Goal: Information Seeking & Learning: Learn about a topic

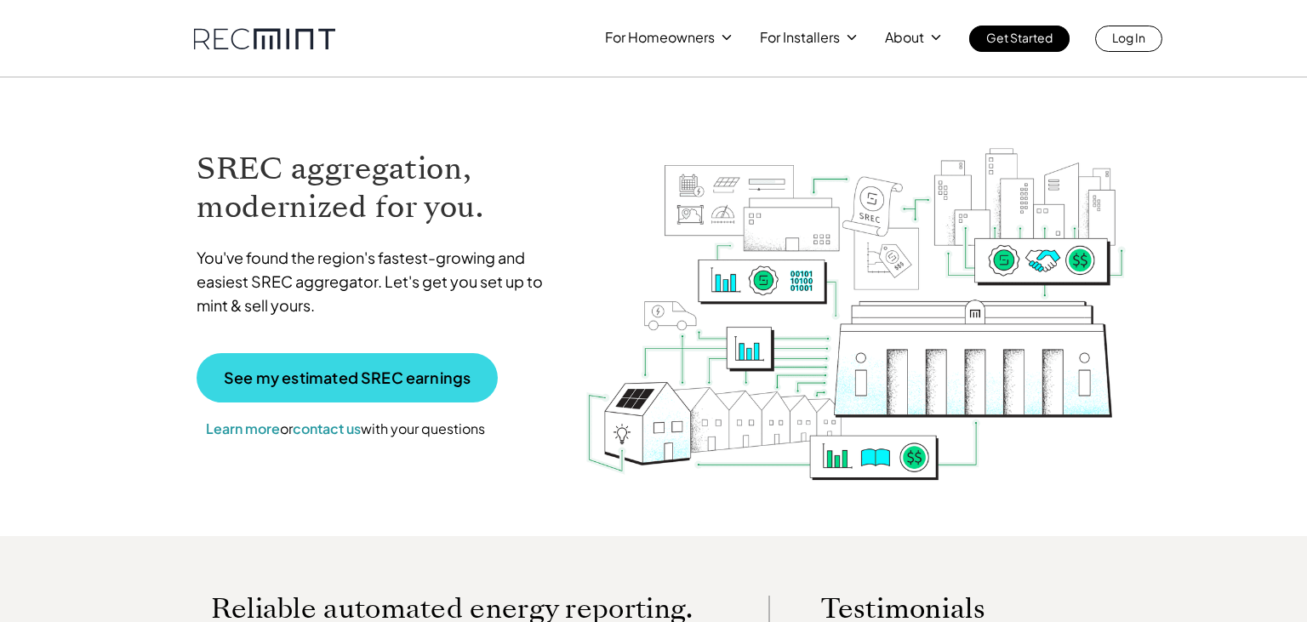
click at [361, 371] on p "See my estimated SREC earnings" at bounding box center [347, 377] width 247 height 15
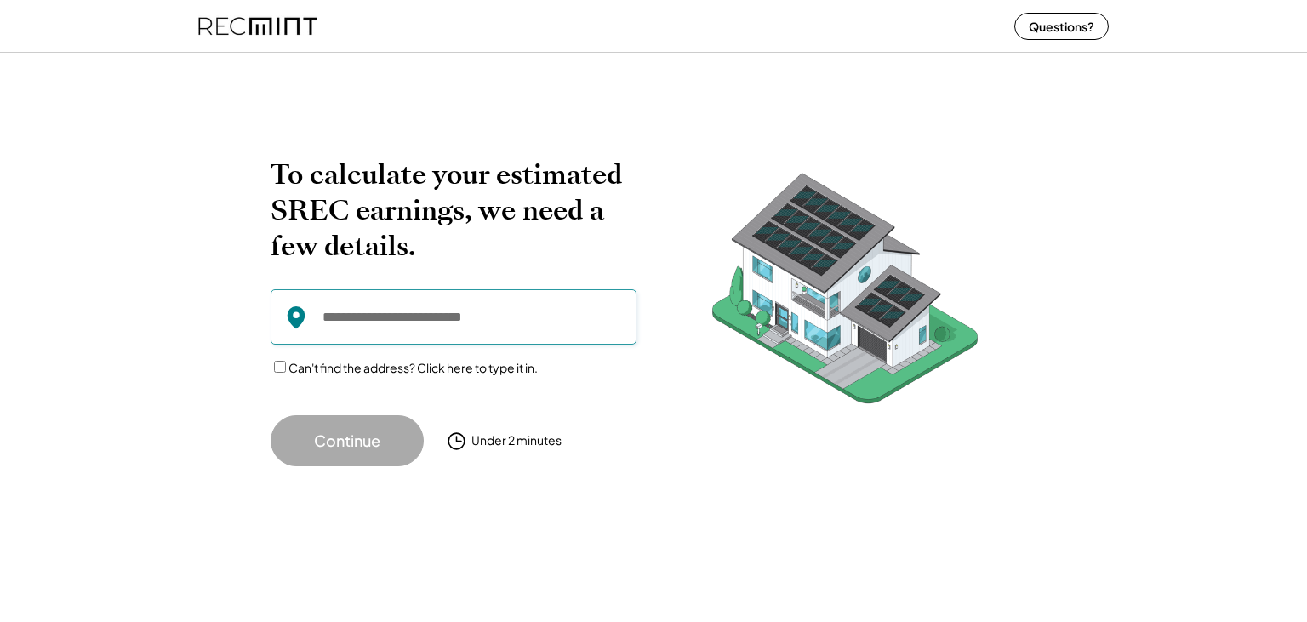
click at [471, 322] on input "input" at bounding box center [454, 316] width 366 height 55
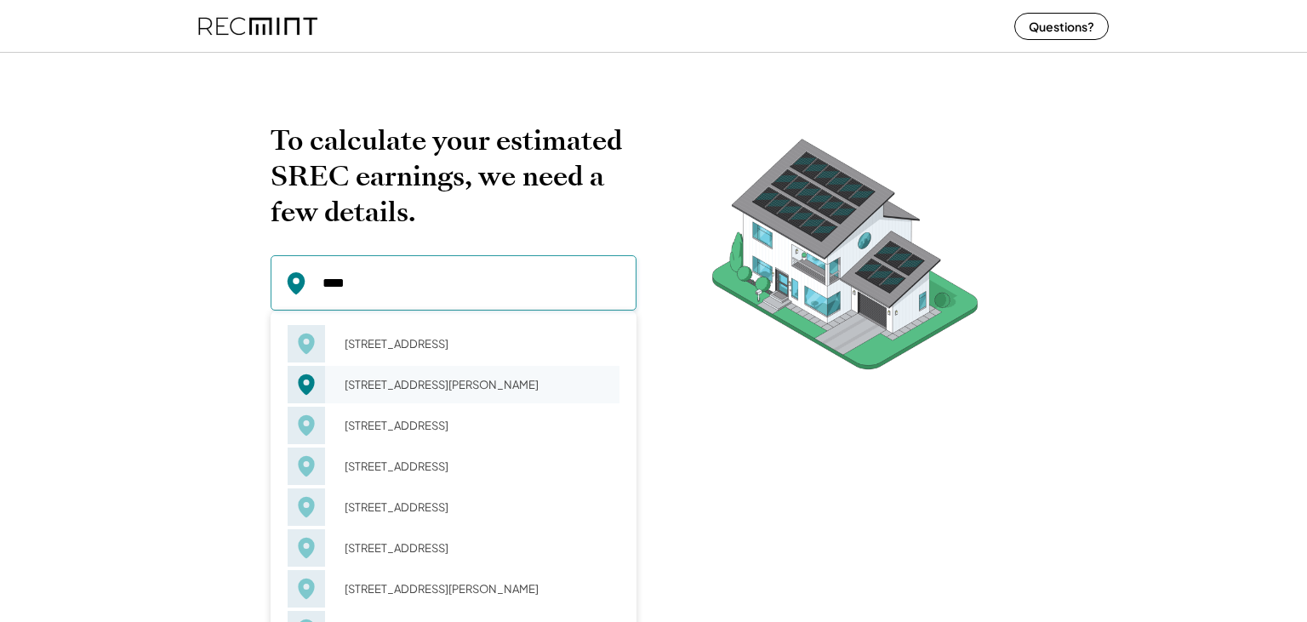
click at [469, 386] on div "6823 Rehnquist Ct New Market, MD 21774" at bounding box center [477, 385] width 286 height 24
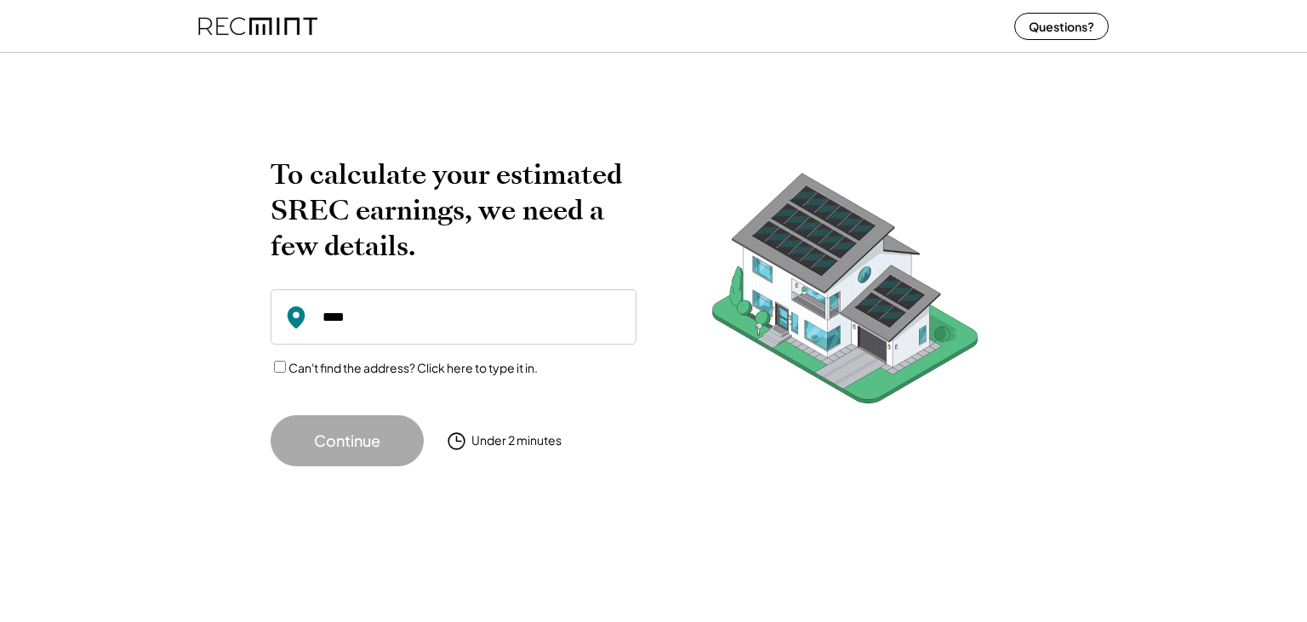
type input "**********"
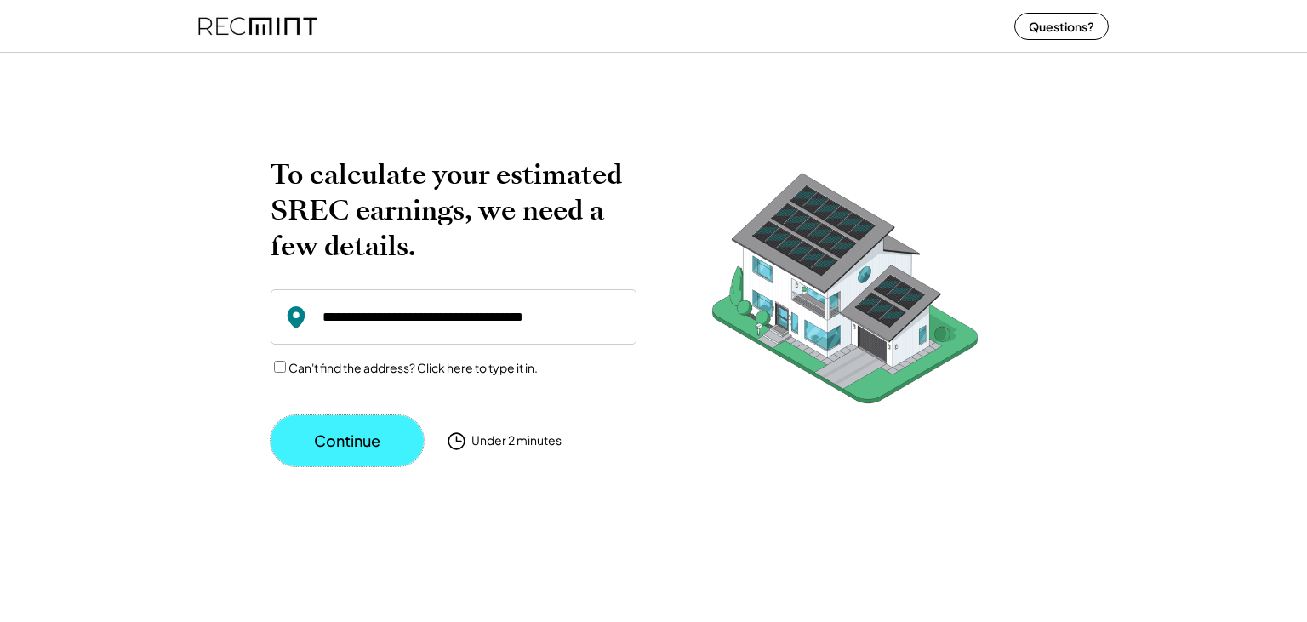
click at [388, 437] on button "Continue" at bounding box center [347, 440] width 153 height 51
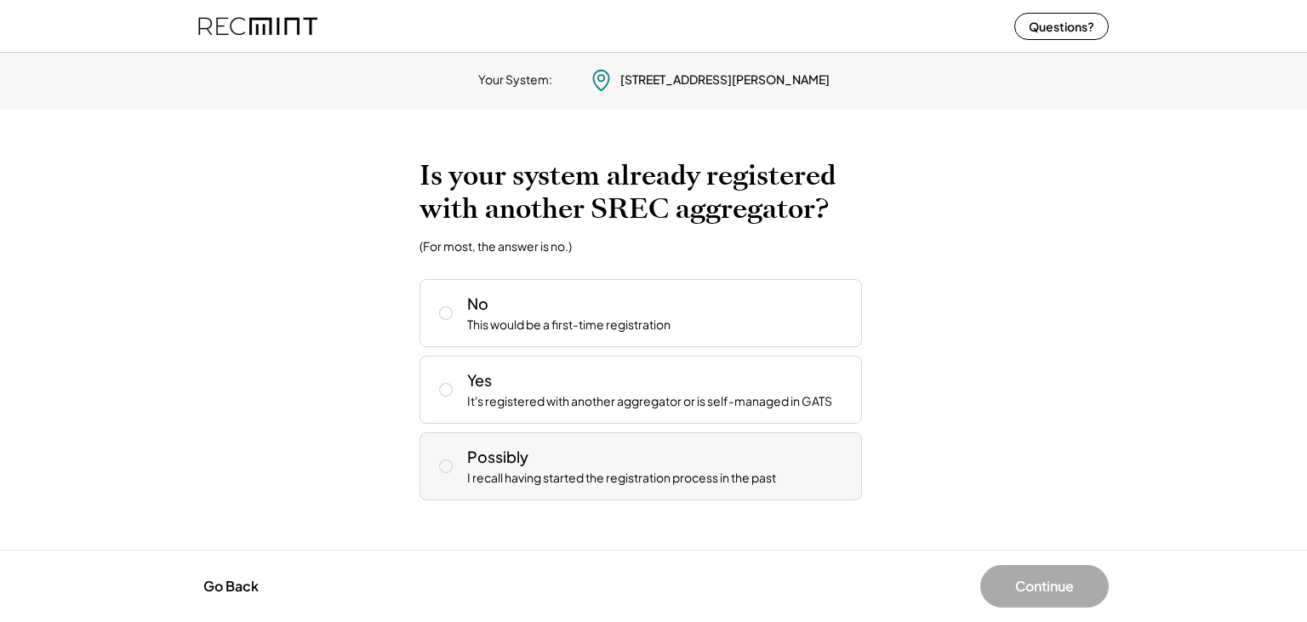
click at [498, 462] on div "Possibly" at bounding box center [497, 456] width 61 height 21
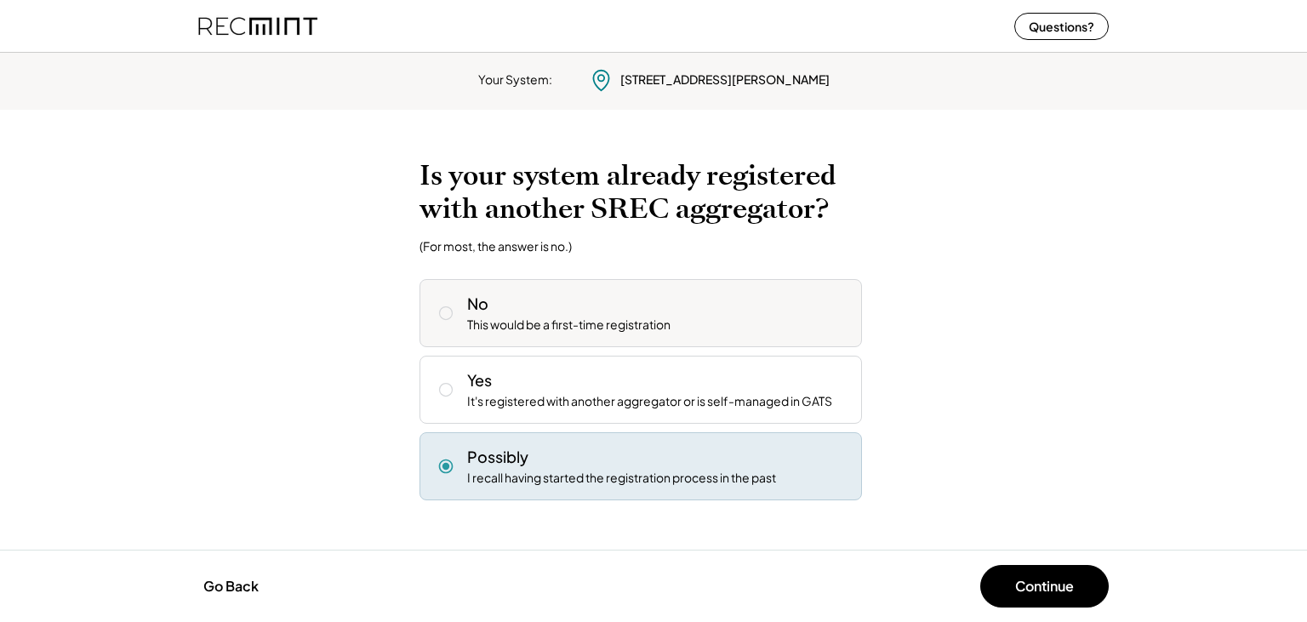
click at [563, 320] on div "This would be a first-time registration" at bounding box center [568, 325] width 203 height 17
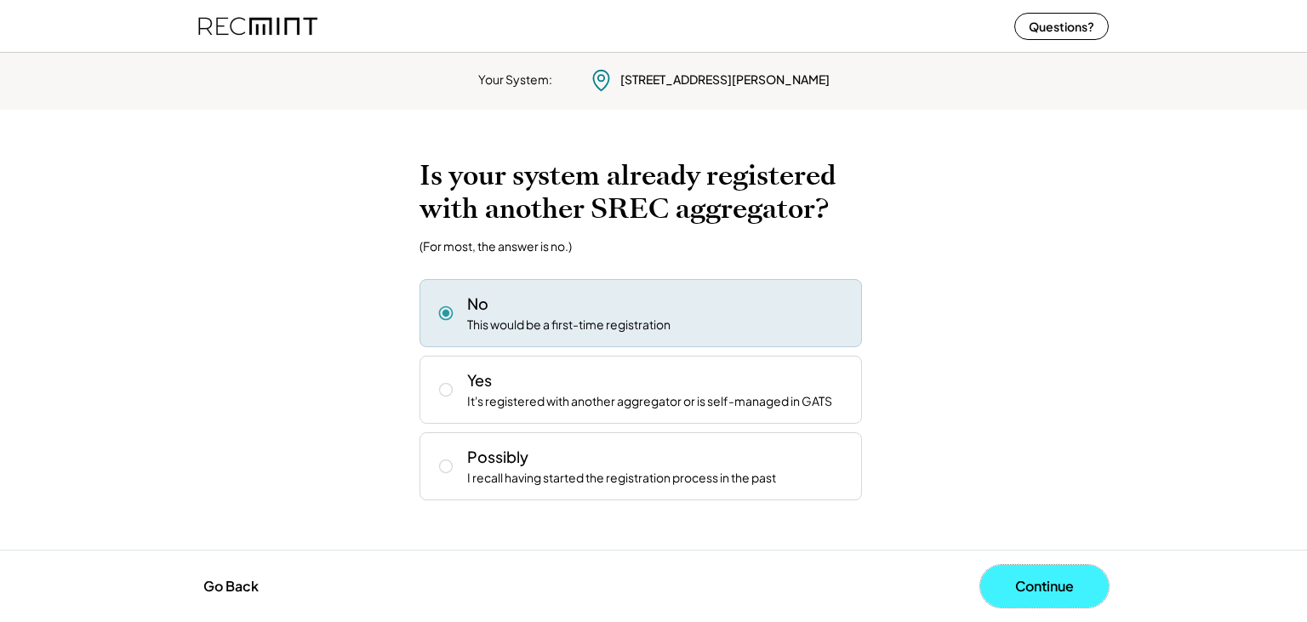
click at [1038, 587] on button "Continue" at bounding box center [1045, 586] width 129 height 43
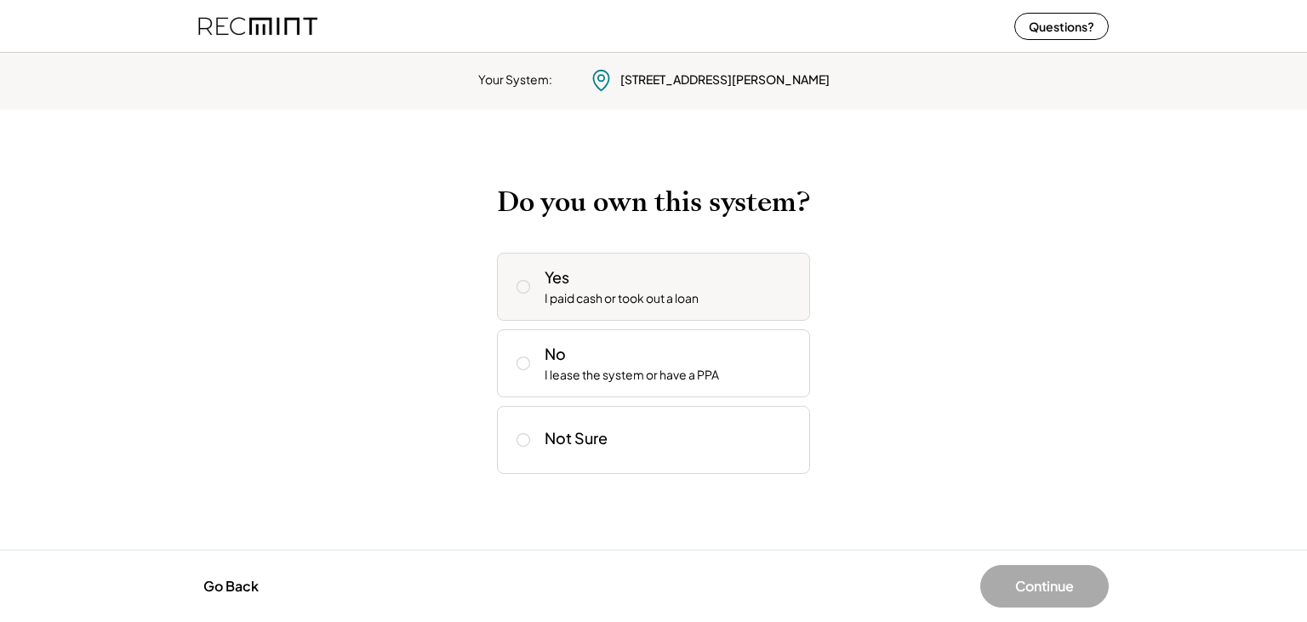
click at [599, 291] on div "I paid cash or took out a loan" at bounding box center [622, 298] width 154 height 17
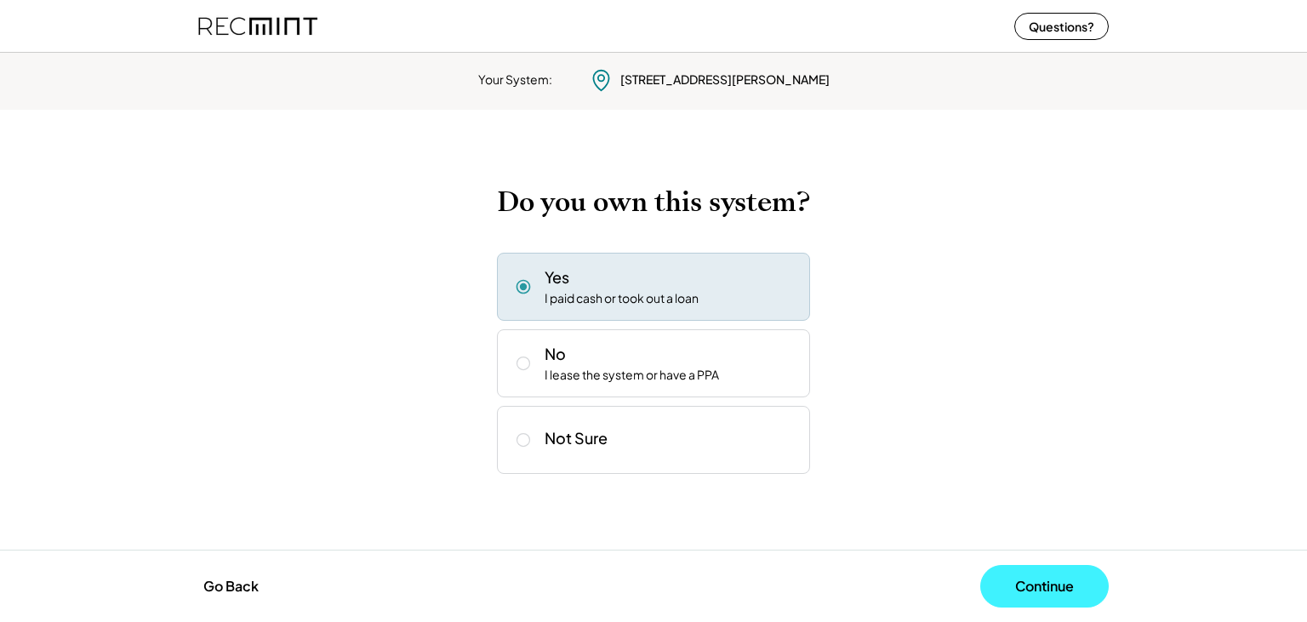
click at [1033, 598] on button "Continue" at bounding box center [1045, 586] width 129 height 43
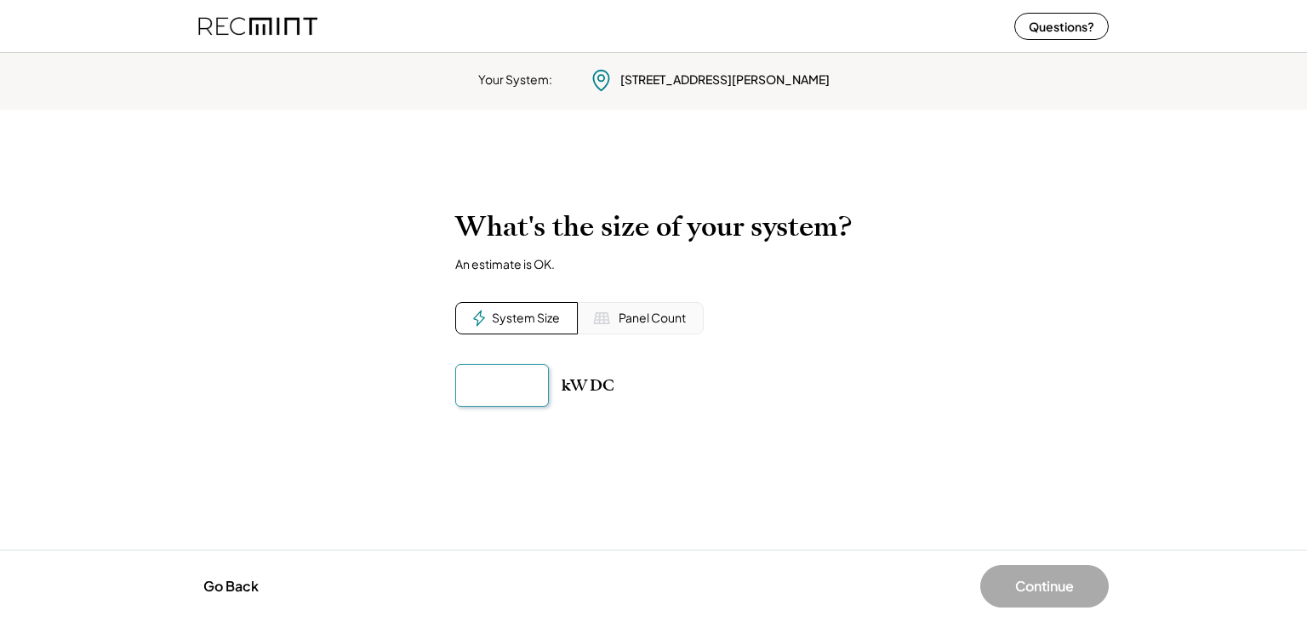
click at [516, 386] on input "input" at bounding box center [502, 385] width 94 height 43
click at [523, 388] on input "input" at bounding box center [502, 385] width 94 height 43
click at [522, 387] on input "input" at bounding box center [502, 385] width 94 height 43
type input "******"
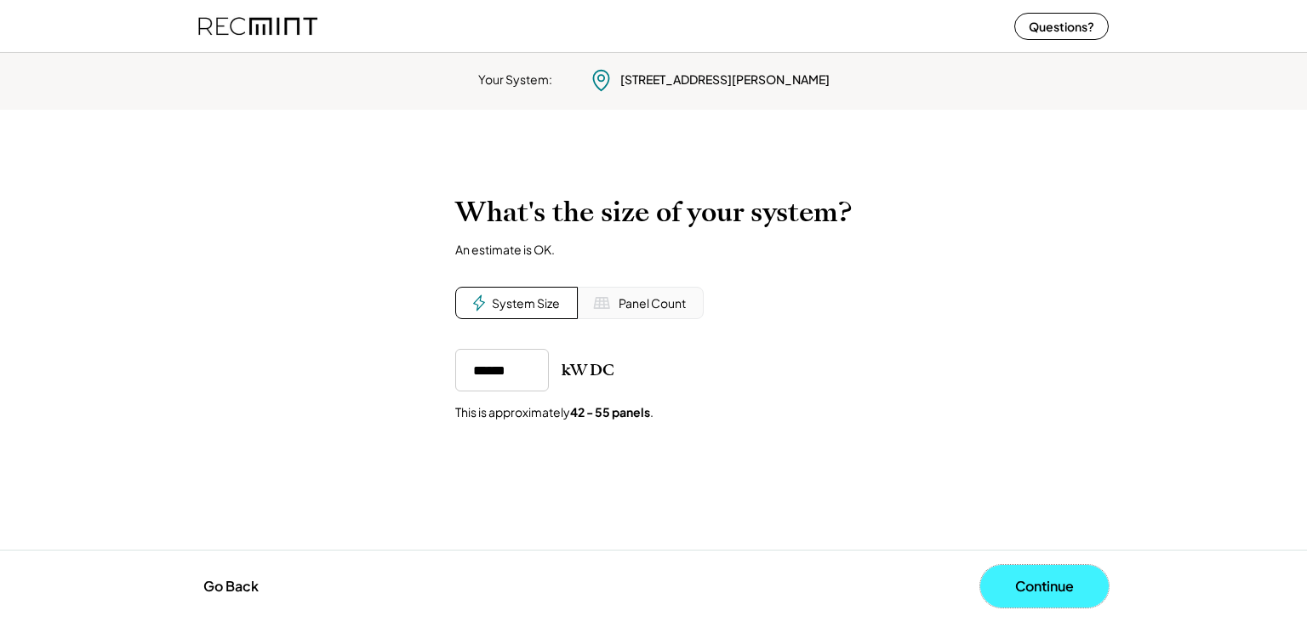
click at [1033, 599] on button "Continue" at bounding box center [1045, 586] width 129 height 43
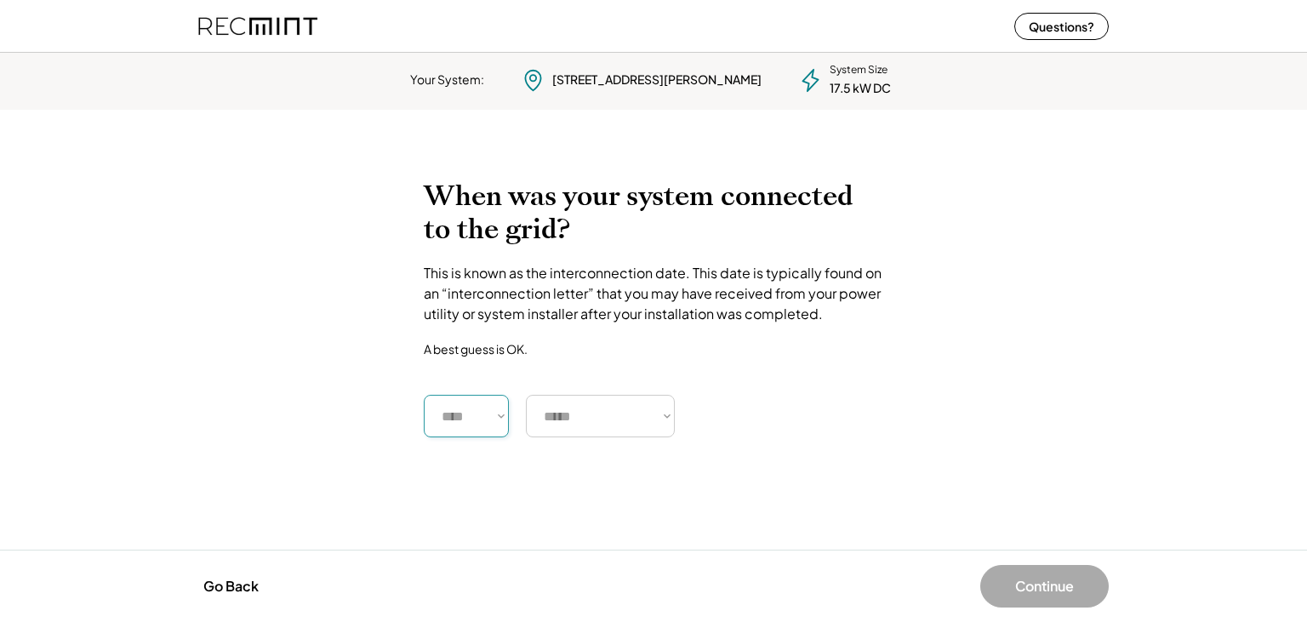
click at [424, 395] on select "**** **** **** **** **** **** **** **** **** **** **** **** **** **** ****" at bounding box center [466, 416] width 85 height 43
select select "****"
click option "****" at bounding box center [0, 0] width 0 height 0
click at [526, 395] on select "***** ******* ******** ***** ***** *** **** **** ****** ********* ******* *****…" at bounding box center [600, 416] width 149 height 43
select select "********"
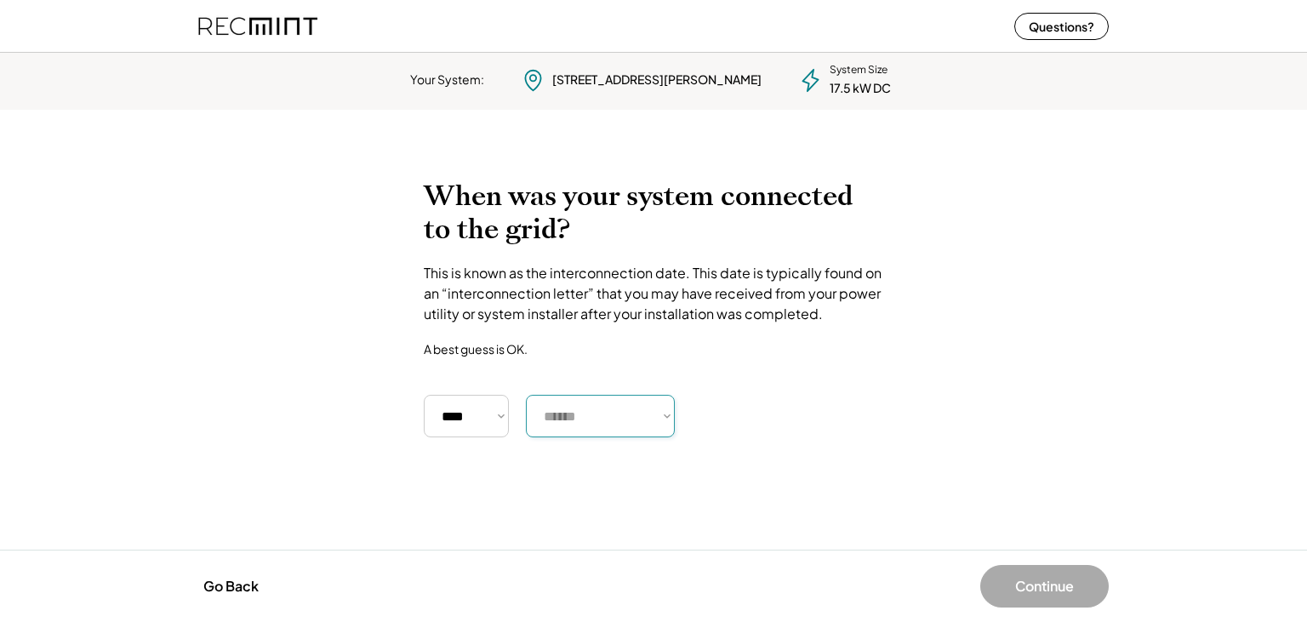
click option "******" at bounding box center [0, 0] width 0 height 0
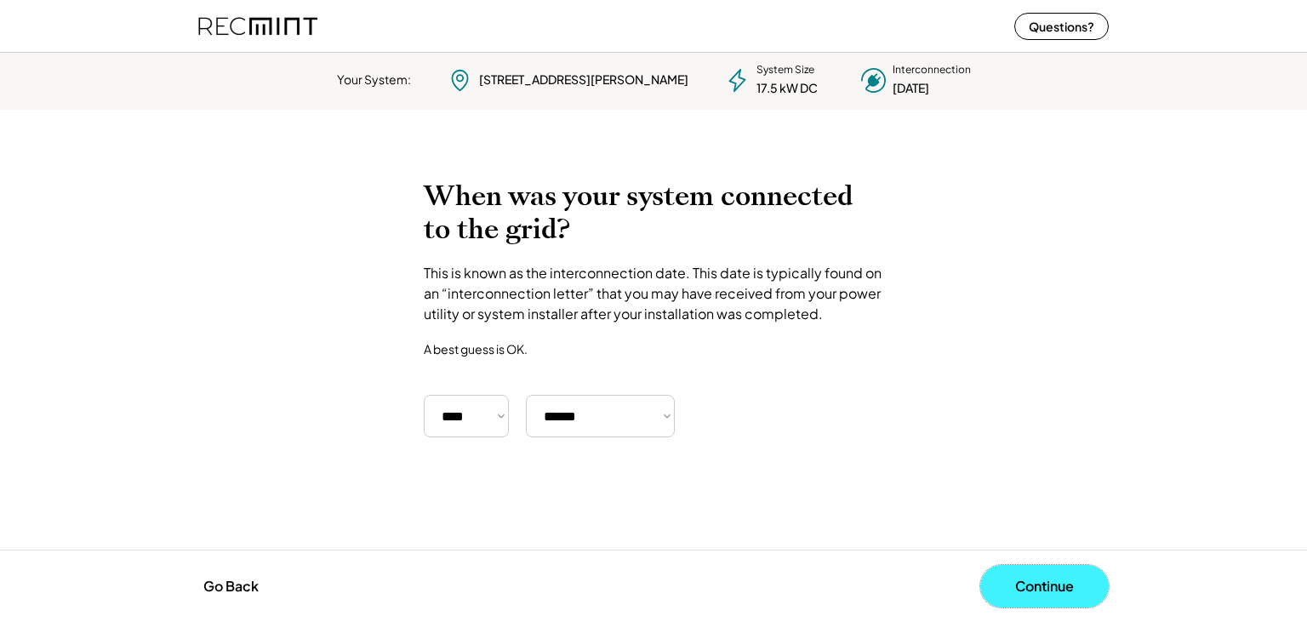
click at [1021, 582] on button "Continue" at bounding box center [1045, 586] width 129 height 43
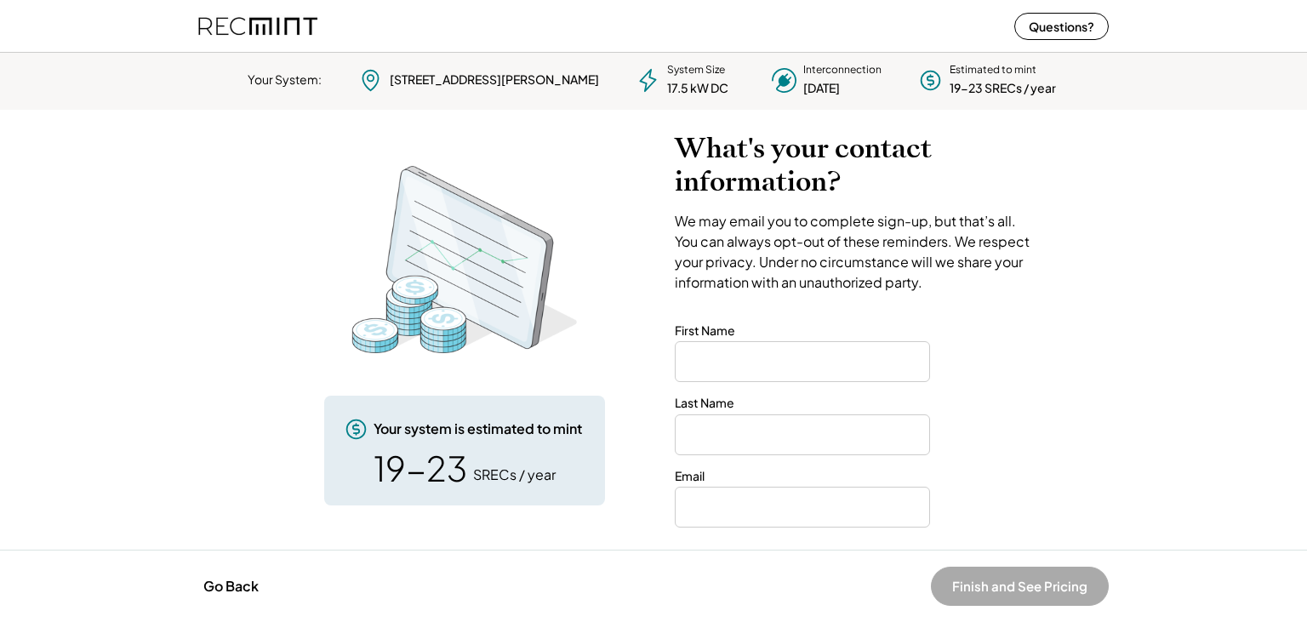
click at [808, 351] on input "input" at bounding box center [802, 361] width 255 height 41
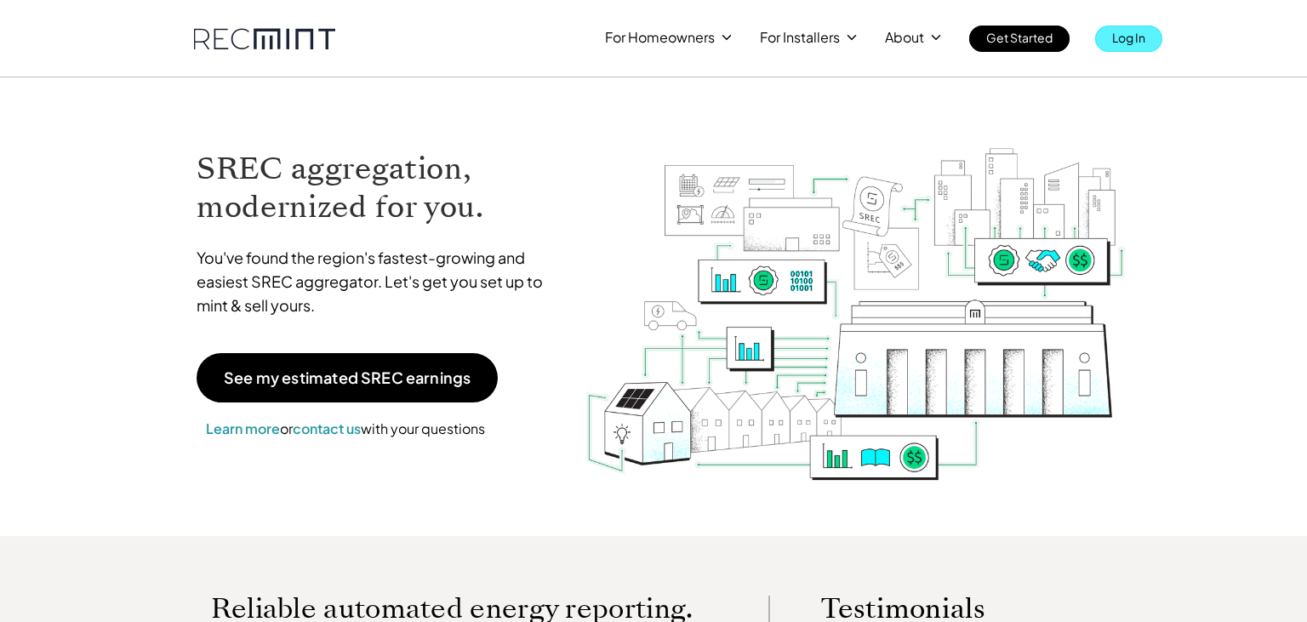
click at [1131, 46] on p "Log In" at bounding box center [1129, 38] width 33 height 24
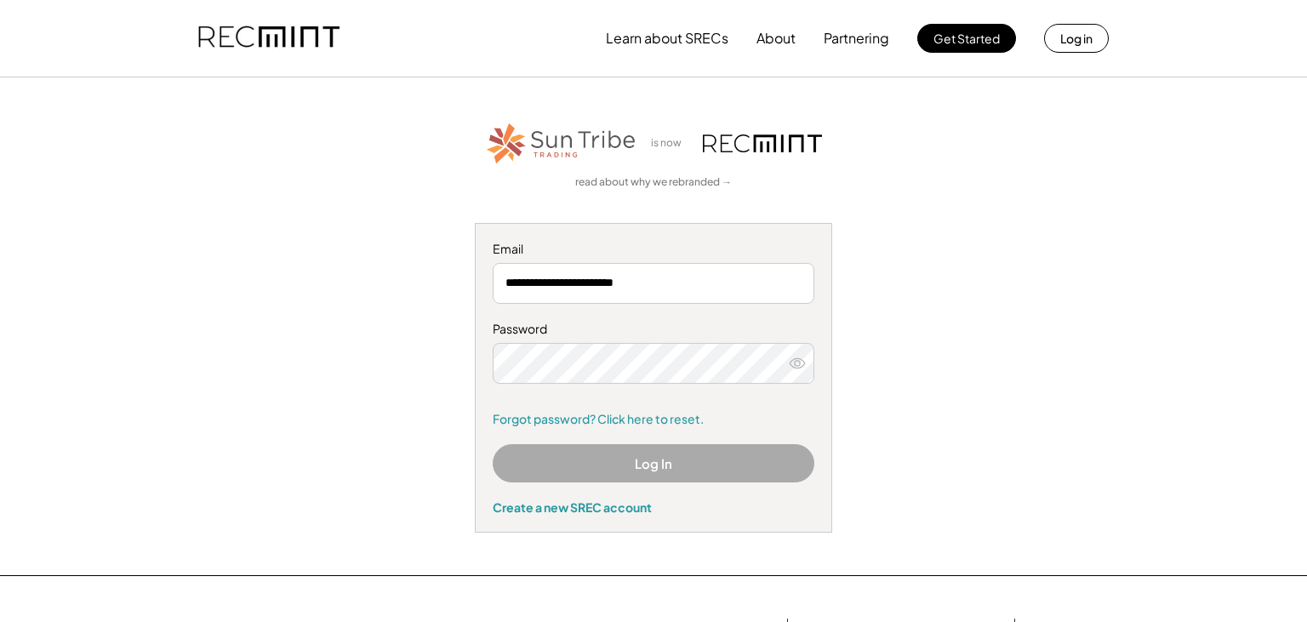
click at [695, 480] on button "Log In" at bounding box center [654, 463] width 322 height 38
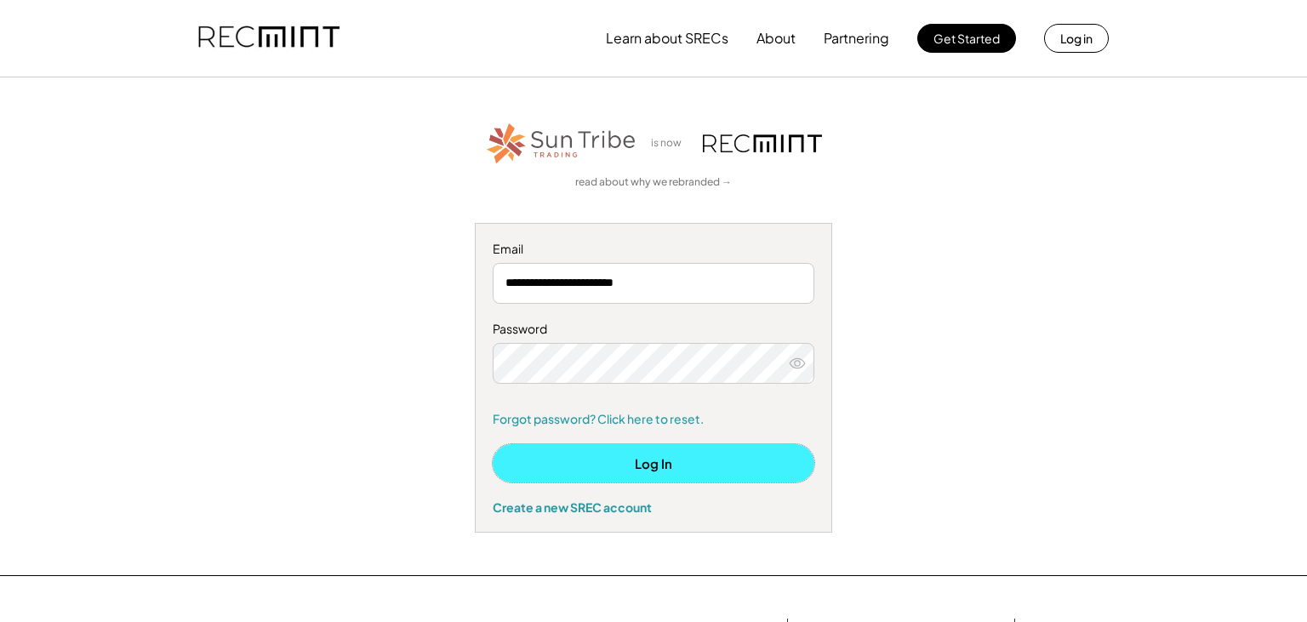
click at [711, 456] on button "Log In" at bounding box center [654, 463] width 322 height 38
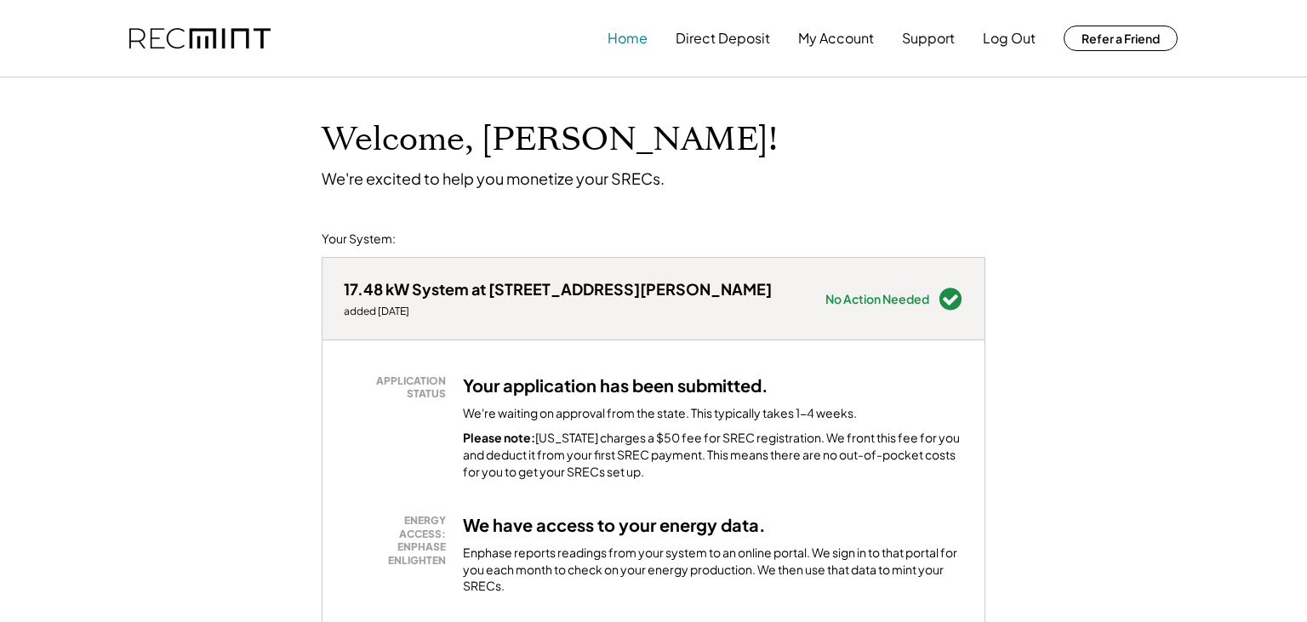
click at [642, 38] on button "Home" at bounding box center [628, 38] width 40 height 34
click at [749, 49] on button "Direct Deposit" at bounding box center [723, 38] width 94 height 34
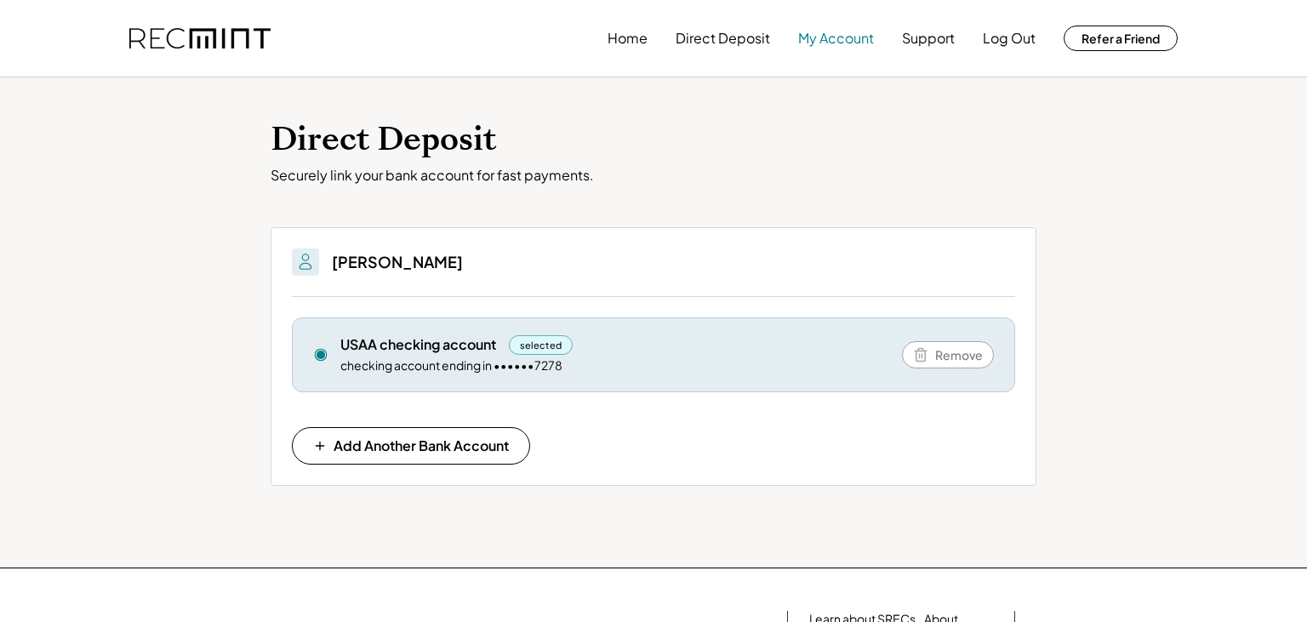
click at [843, 39] on button "My Account" at bounding box center [836, 38] width 76 height 34
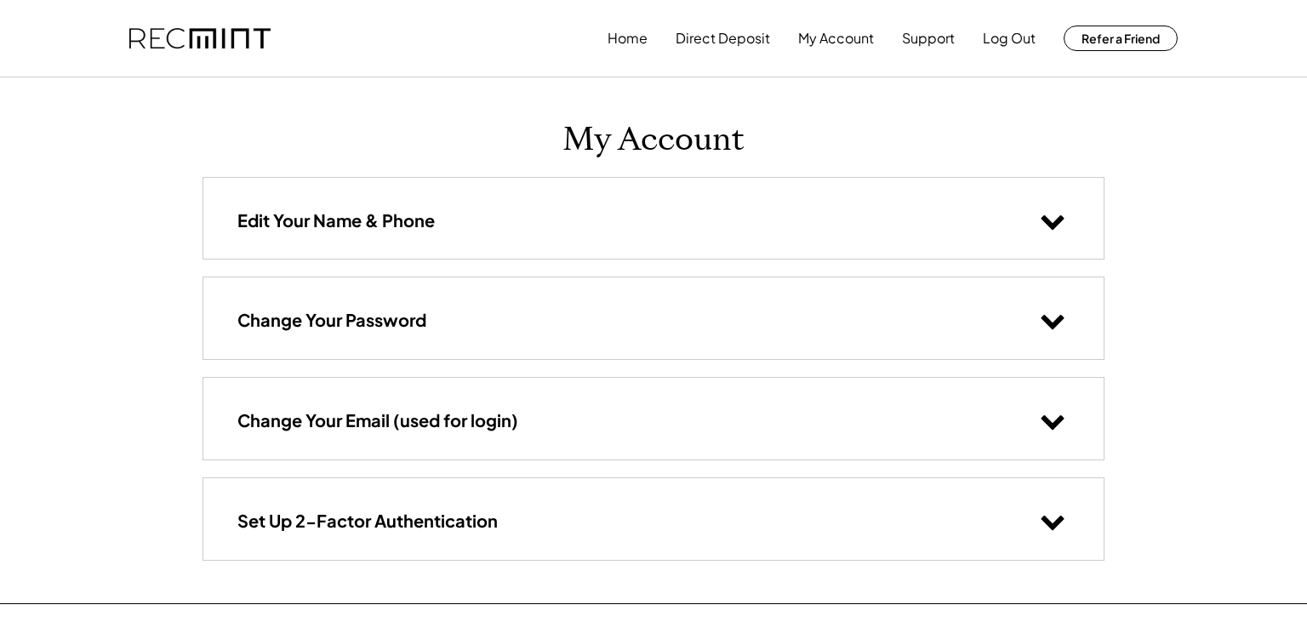
click at [636, 40] on button "Home" at bounding box center [628, 38] width 40 height 34
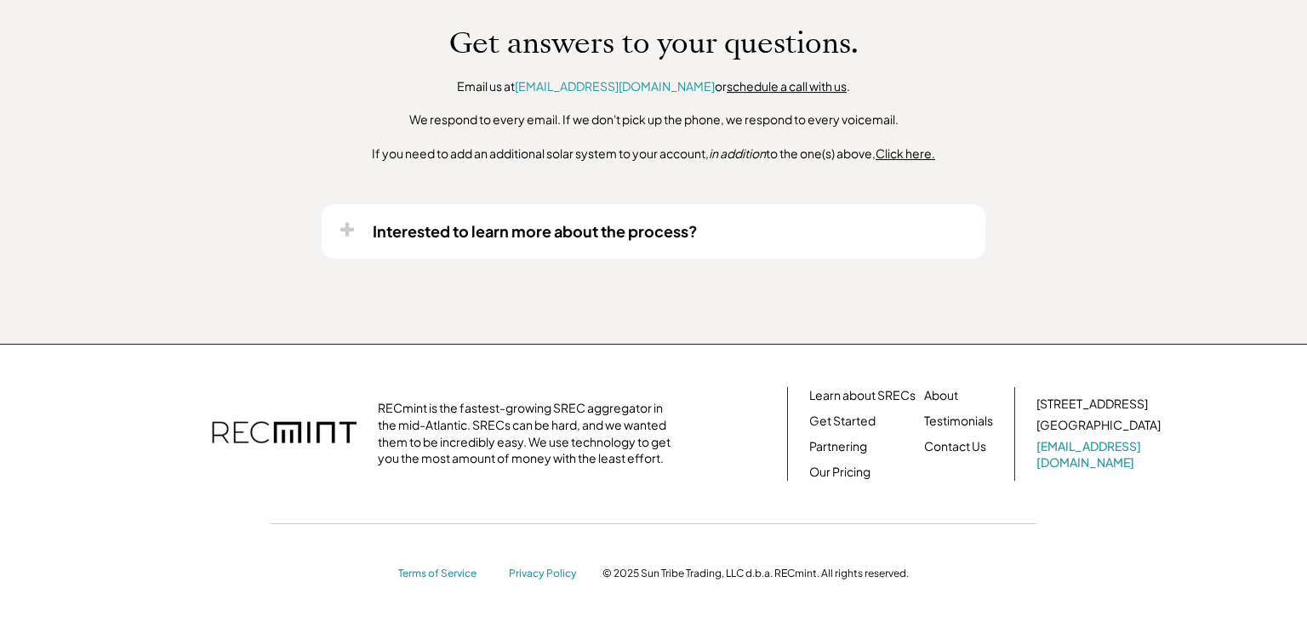
scroll to position [1328, 0]
click at [880, 394] on link "Learn about SRECs" at bounding box center [862, 395] width 106 height 17
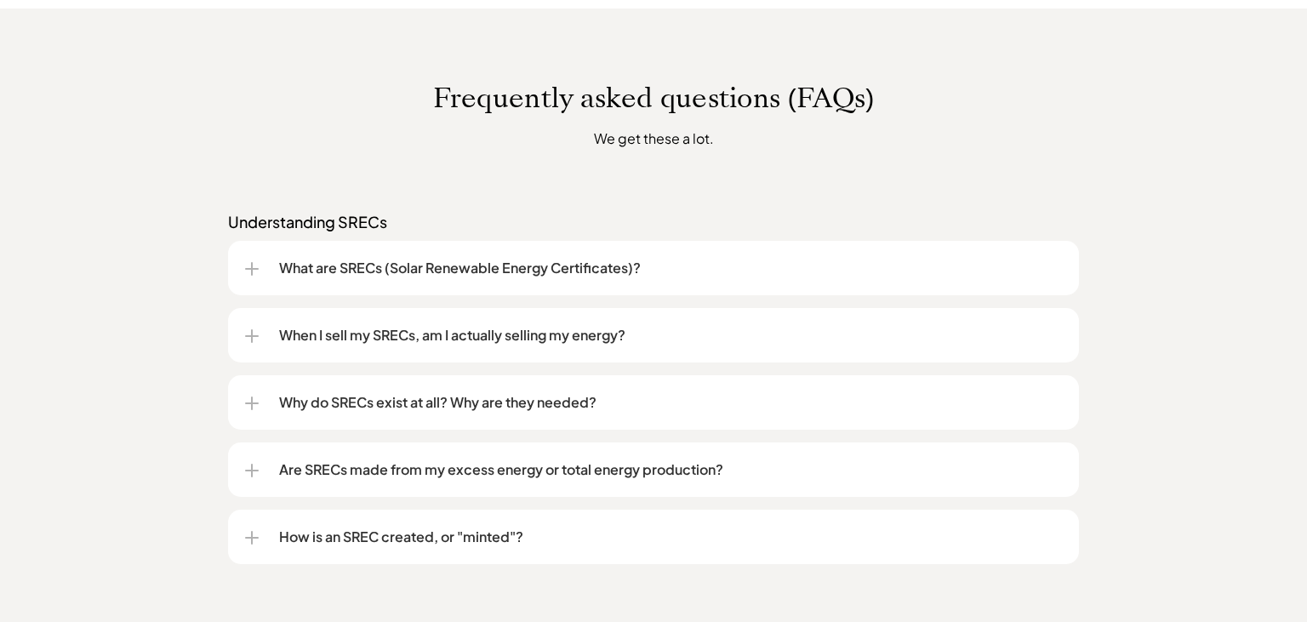
scroll to position [1258, 0]
click at [250, 319] on div "When I sell my SRECs, am I actually selling my energy?" at bounding box center [653, 334] width 817 height 54
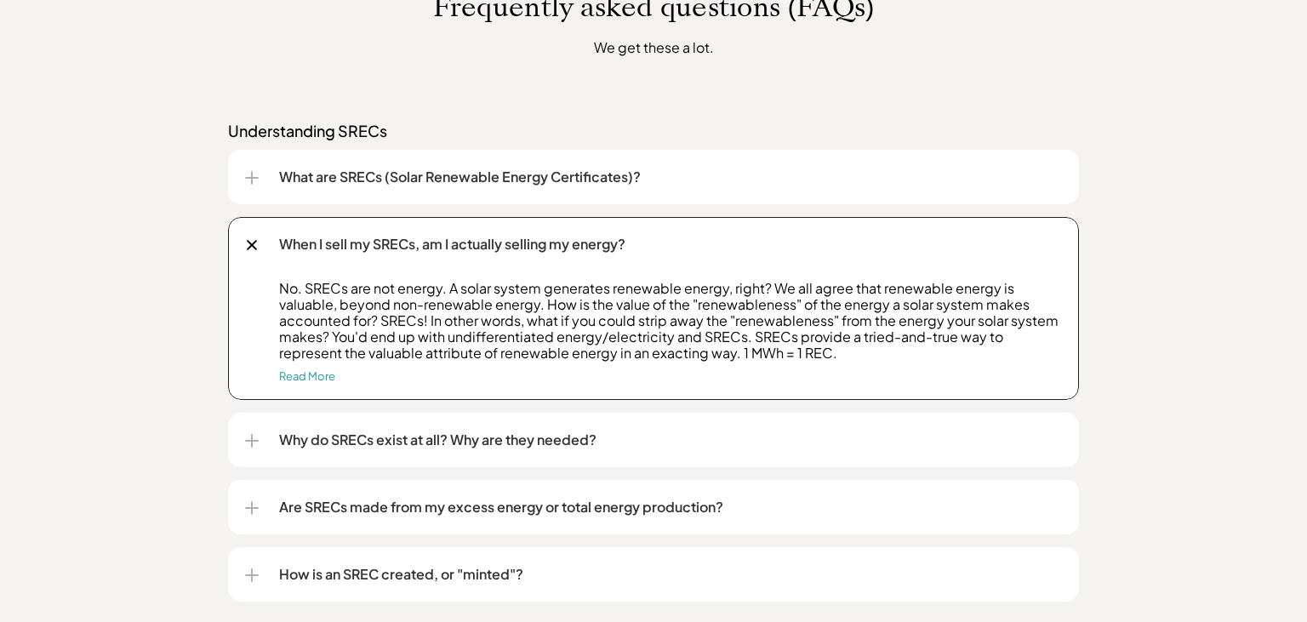
scroll to position [1438, 0]
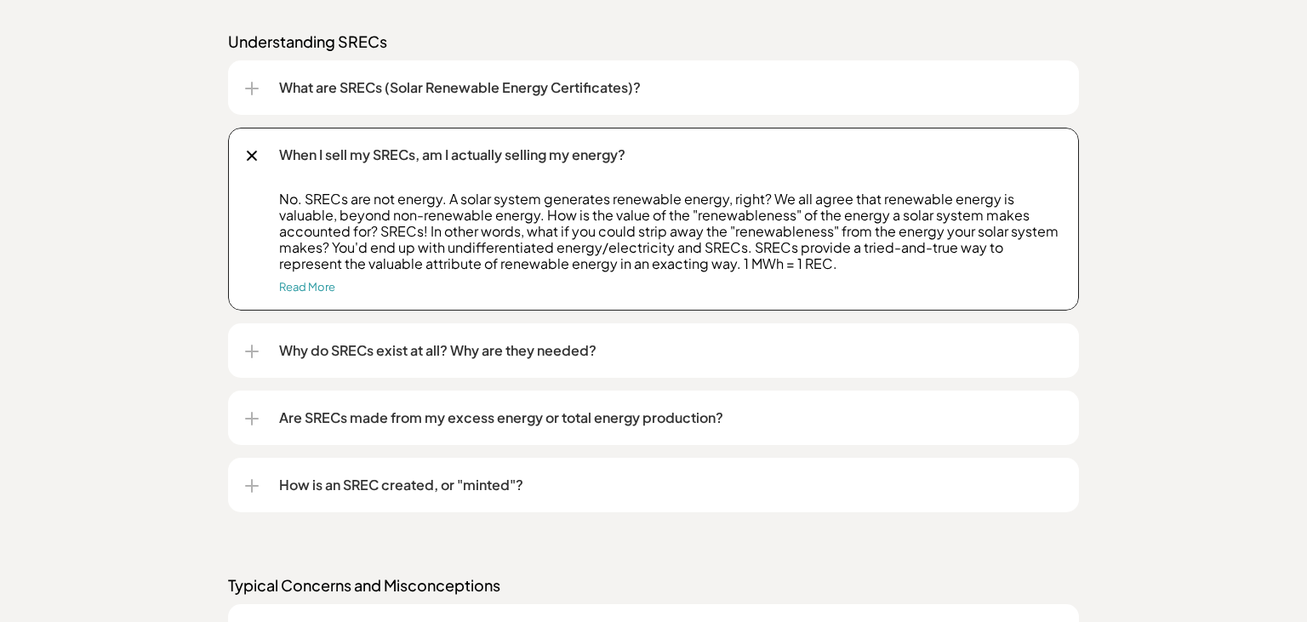
click at [264, 351] on div "Why do SRECs exist at all? Why are they needed?" at bounding box center [653, 350] width 817 height 54
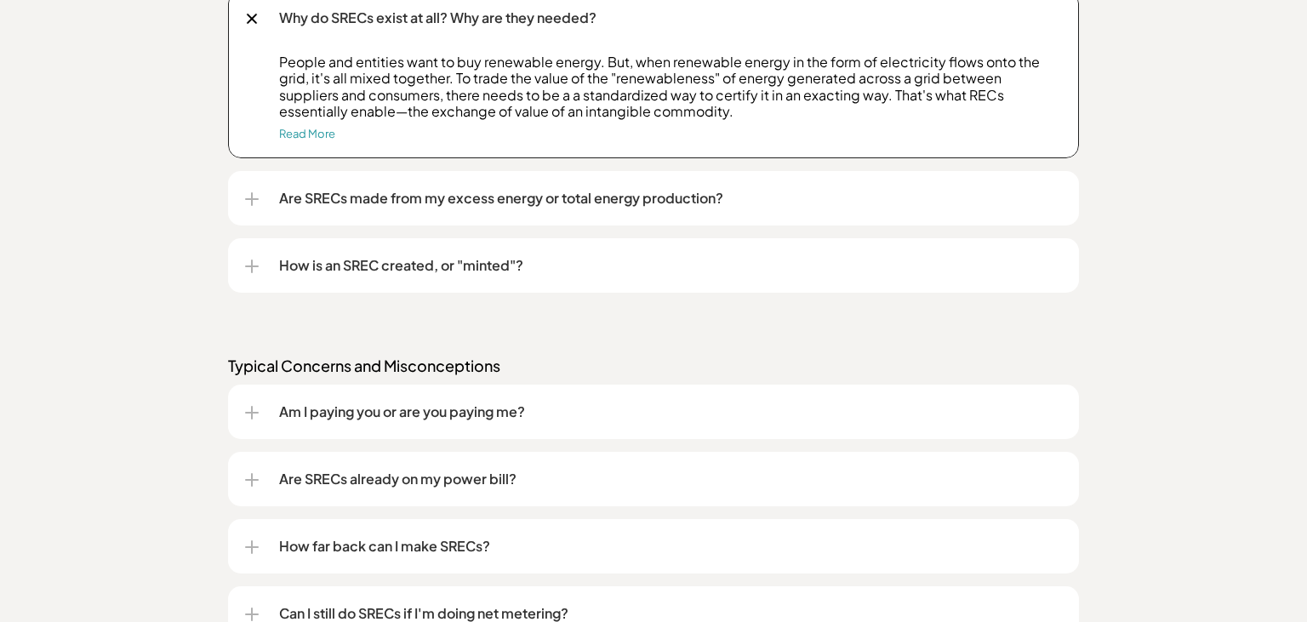
scroll to position [1798, 0]
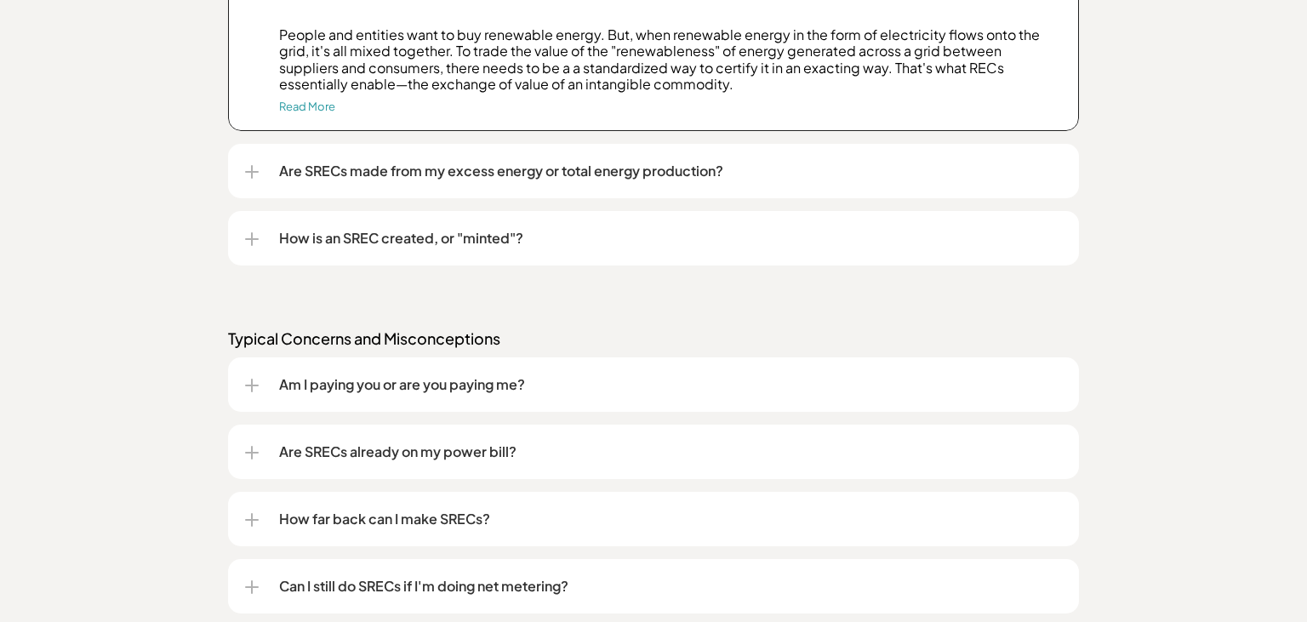
click at [258, 250] on div "How is an SREC created, or "minted"?" at bounding box center [653, 238] width 817 height 54
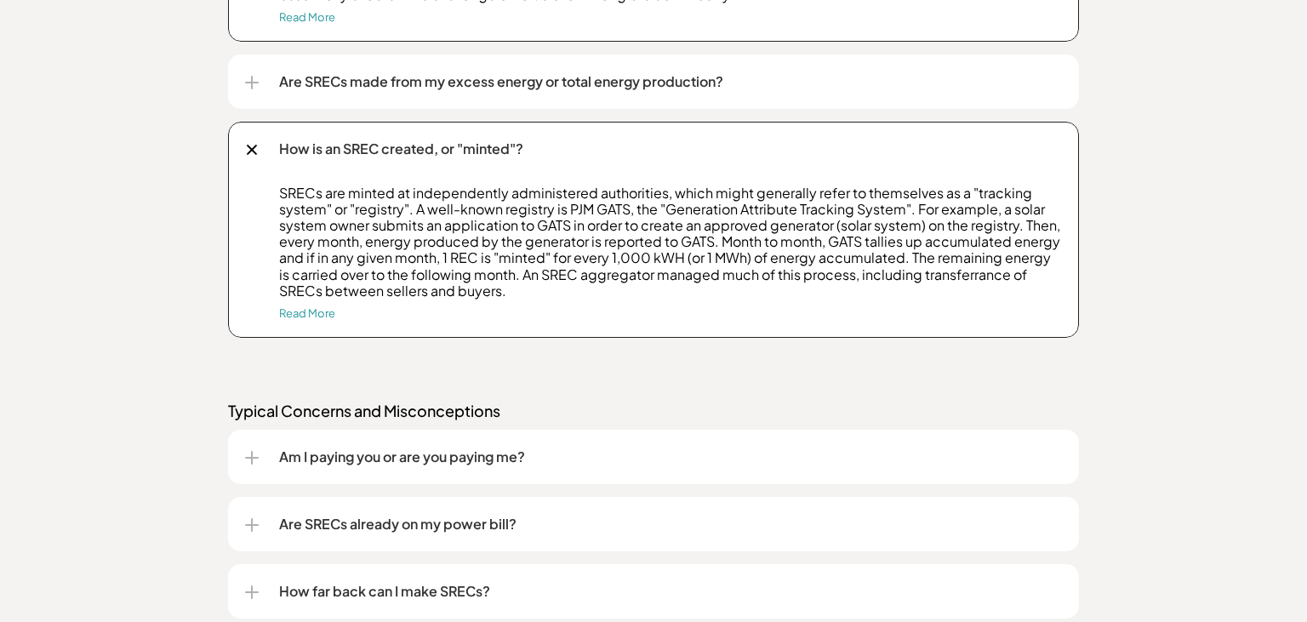
scroll to position [1977, 0]
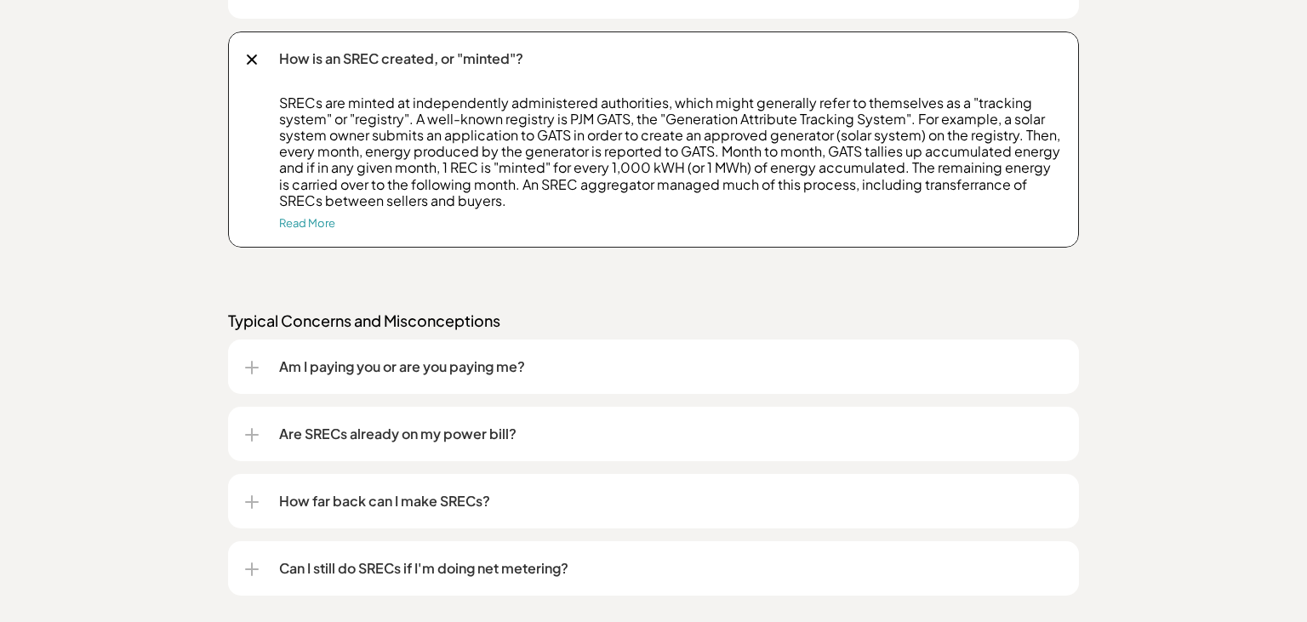
click at [243, 360] on div "Am I paying you or are you paying me?" at bounding box center [653, 367] width 851 height 54
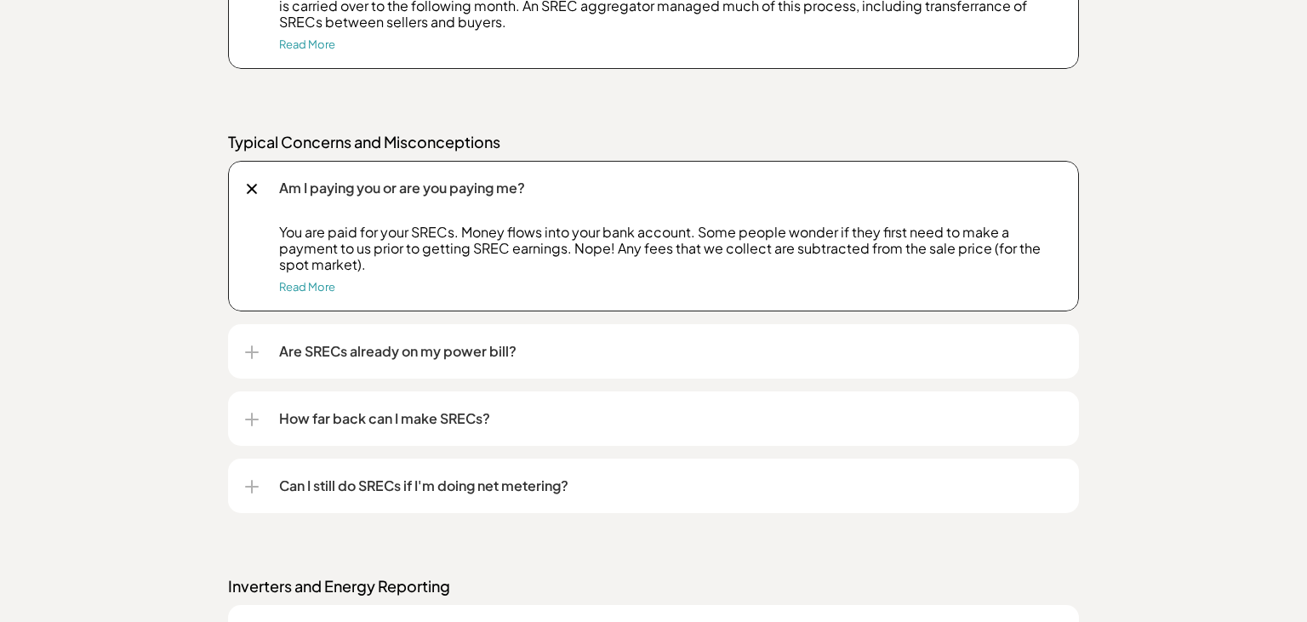
scroll to position [2157, 0]
click at [272, 346] on div "Are SRECs already on my power bill?" at bounding box center [653, 350] width 817 height 54
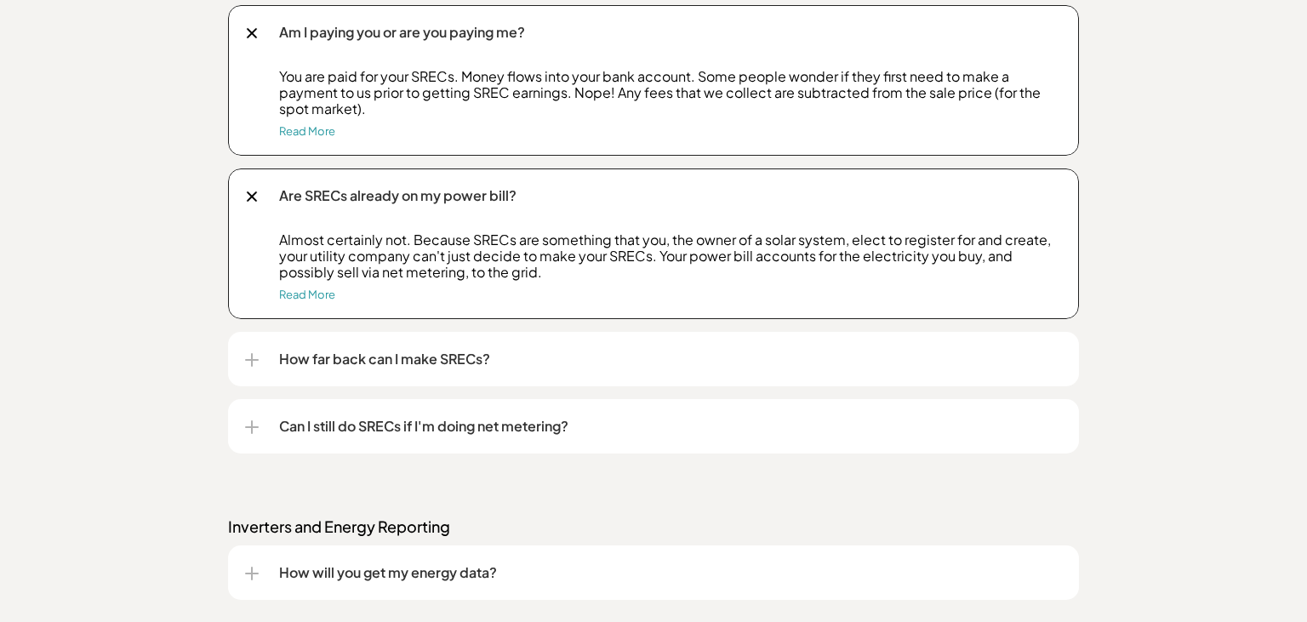
scroll to position [2337, 0]
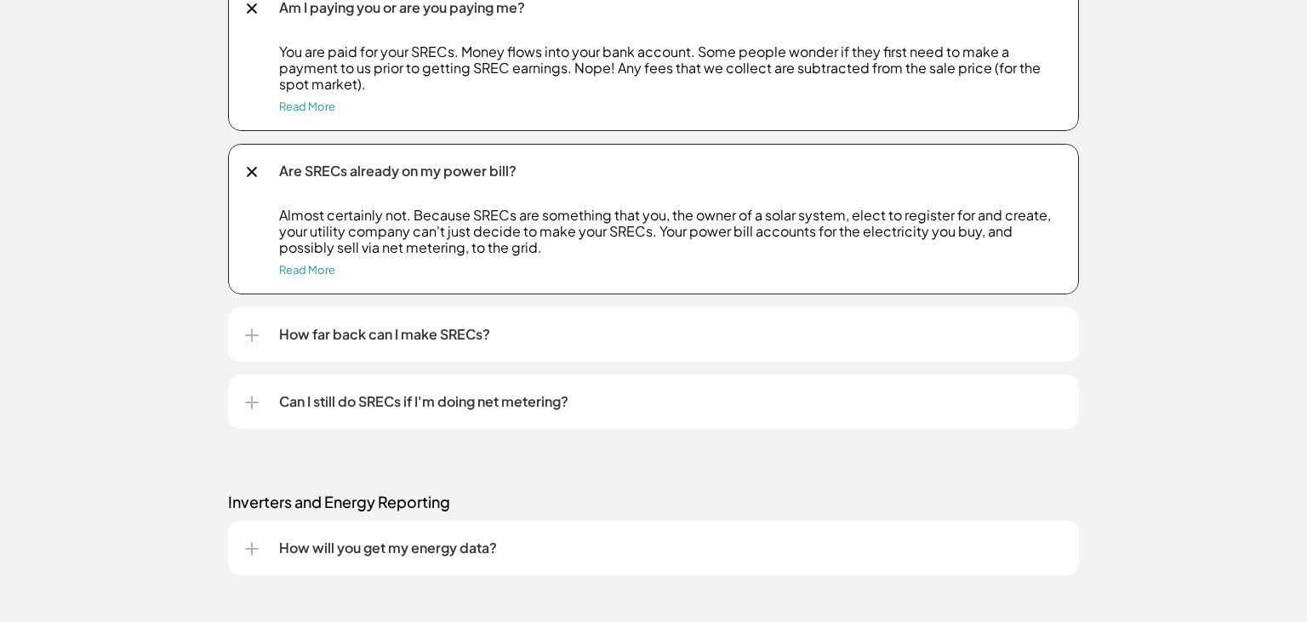
click at [249, 327] on div "How far back can I make SRECs?" at bounding box center [653, 334] width 817 height 54
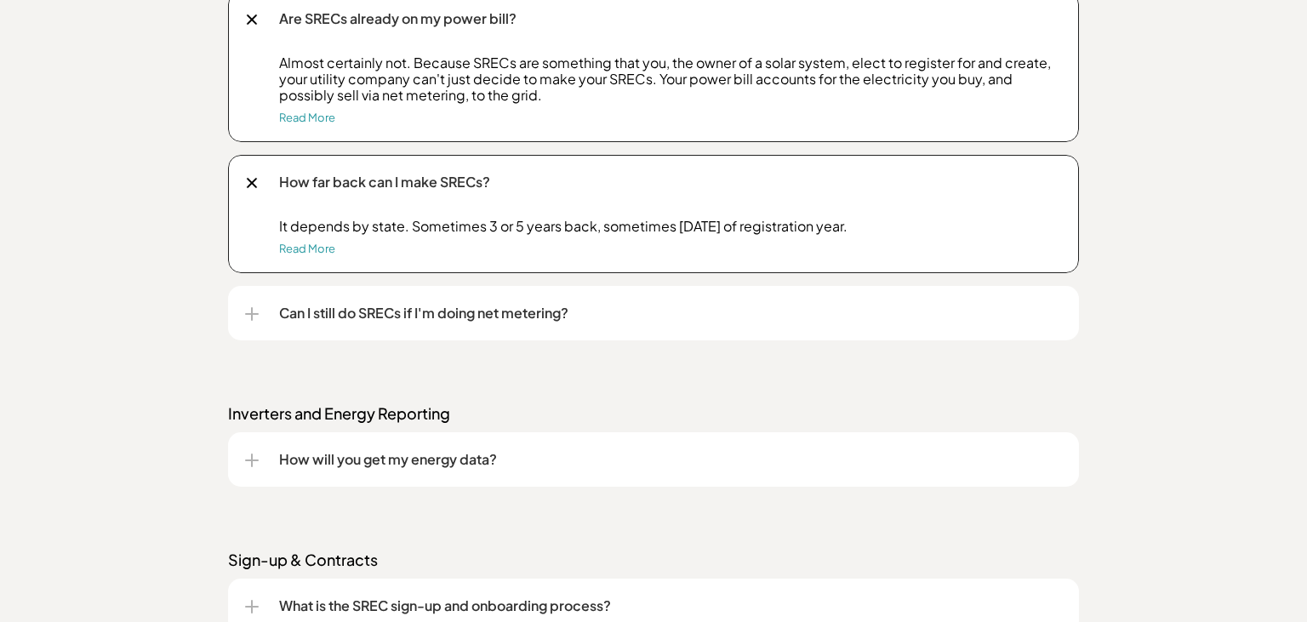
scroll to position [2516, 0]
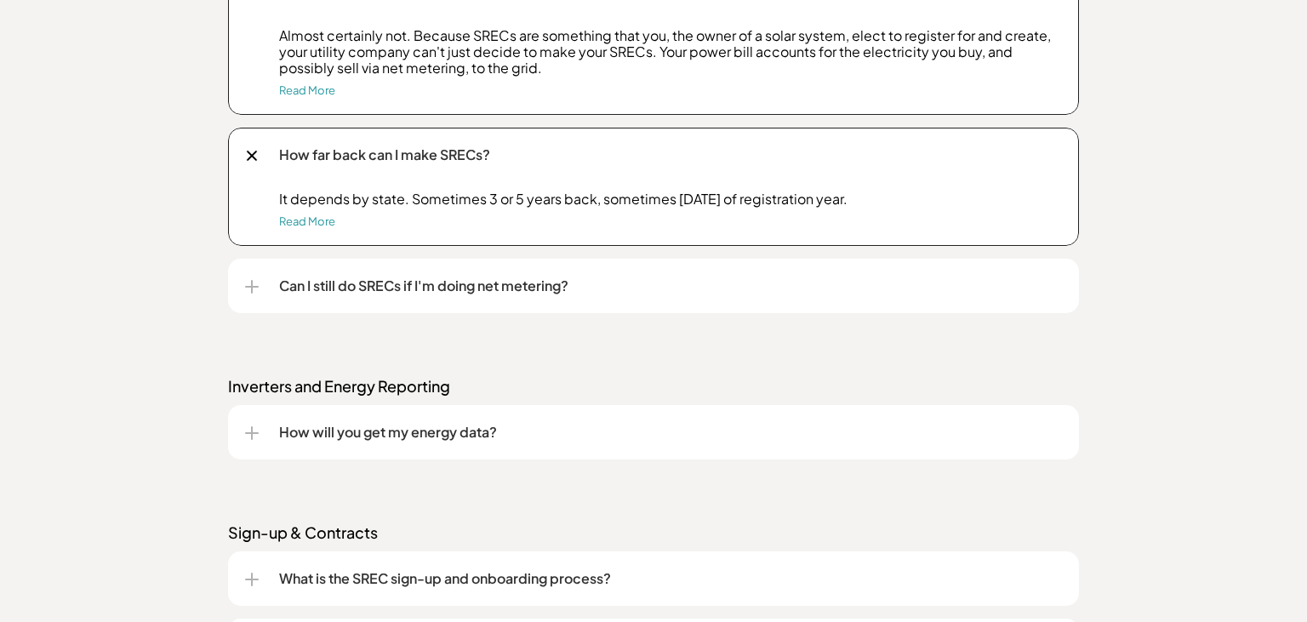
click at [253, 289] on div at bounding box center [252, 287] width 2 height 14
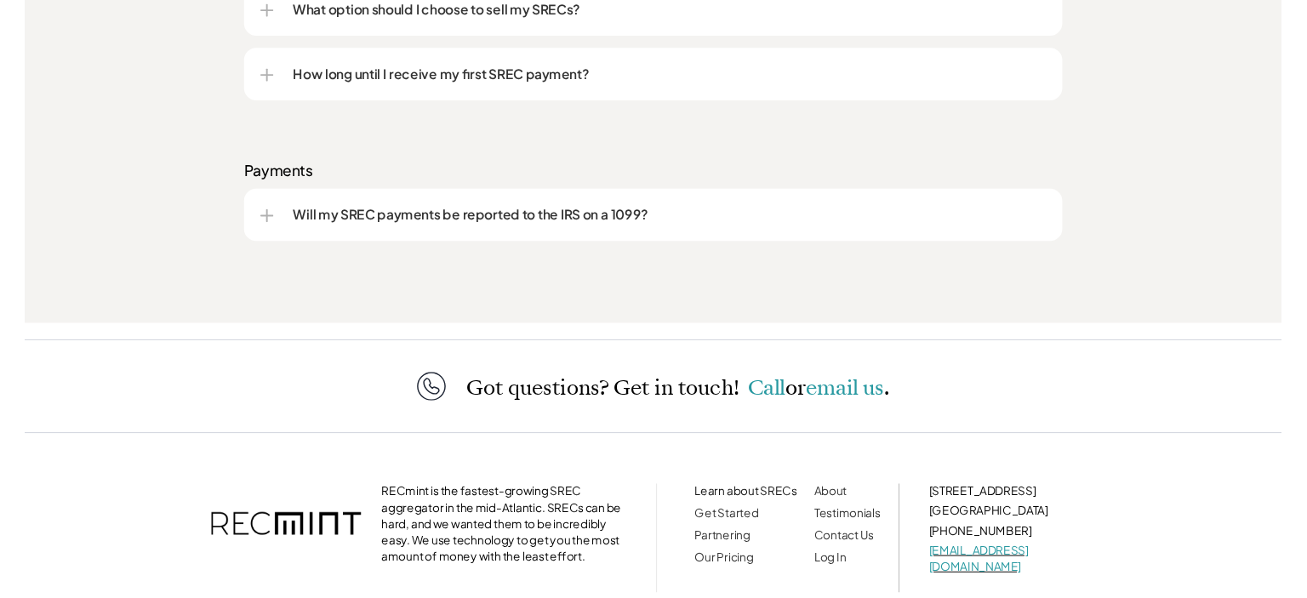
scroll to position [3326, 0]
